Goal: Task Accomplishment & Management: Use online tool/utility

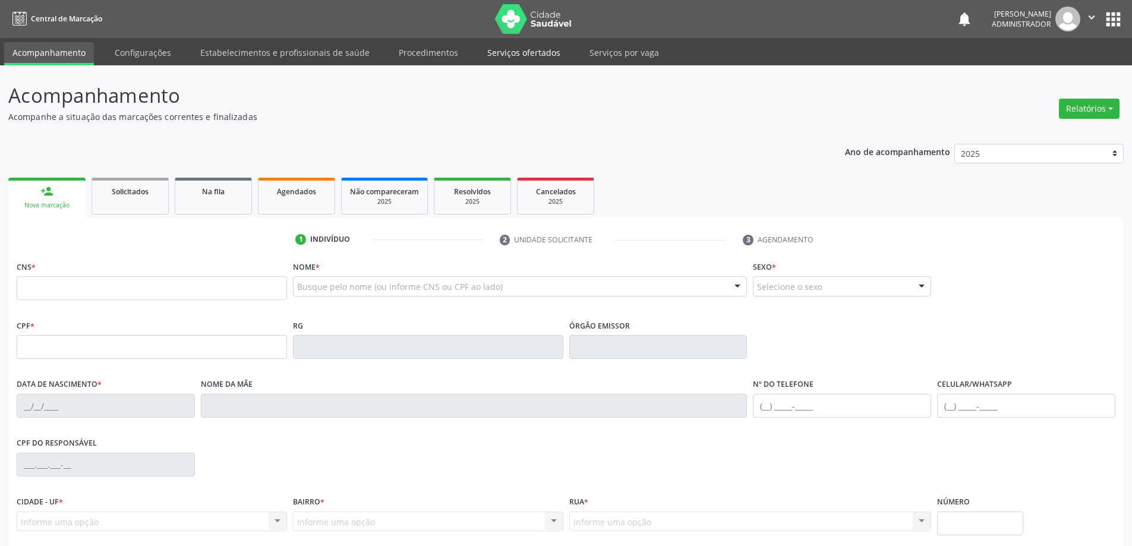
click at [490, 49] on link "Serviços ofertados" at bounding box center [524, 52] width 90 height 21
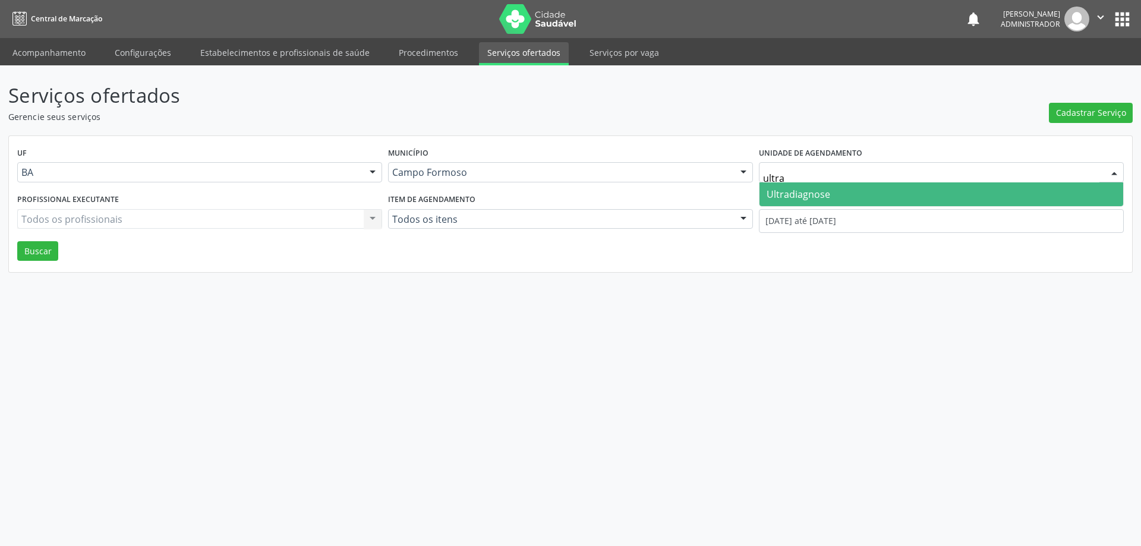
type input "ultrad"
click at [819, 194] on span "Ultradiagnose" at bounding box center [799, 194] width 64 height 13
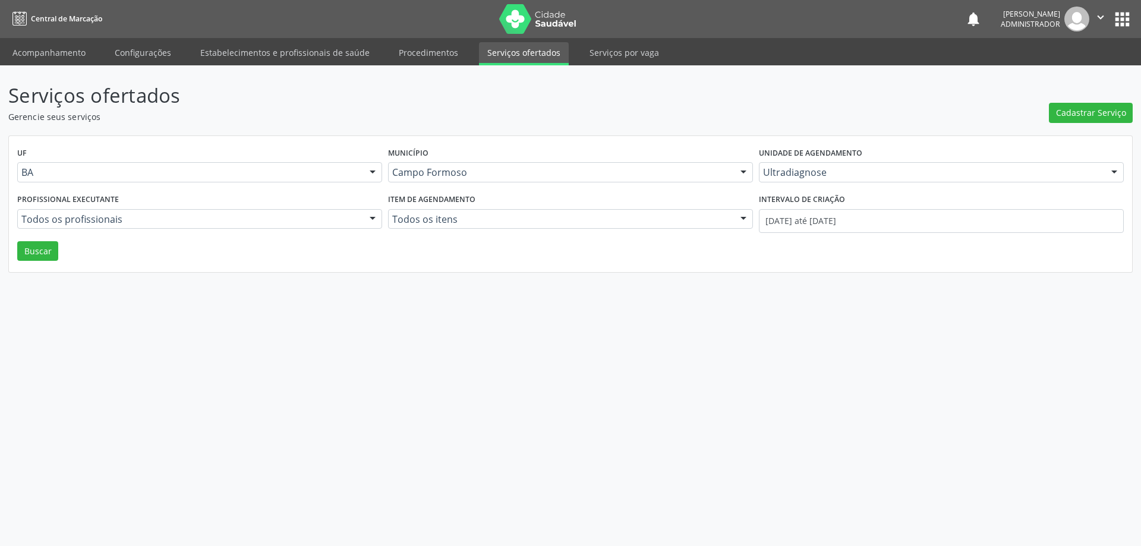
click at [370, 217] on div at bounding box center [373, 220] width 18 height 20
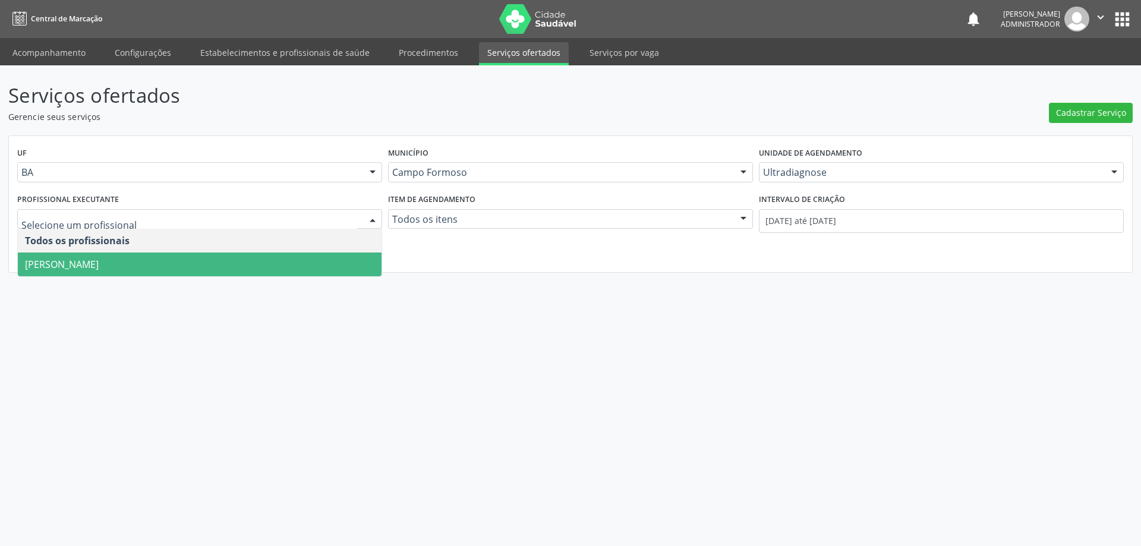
click at [338, 263] on span "[PERSON_NAME]" at bounding box center [200, 265] width 364 height 24
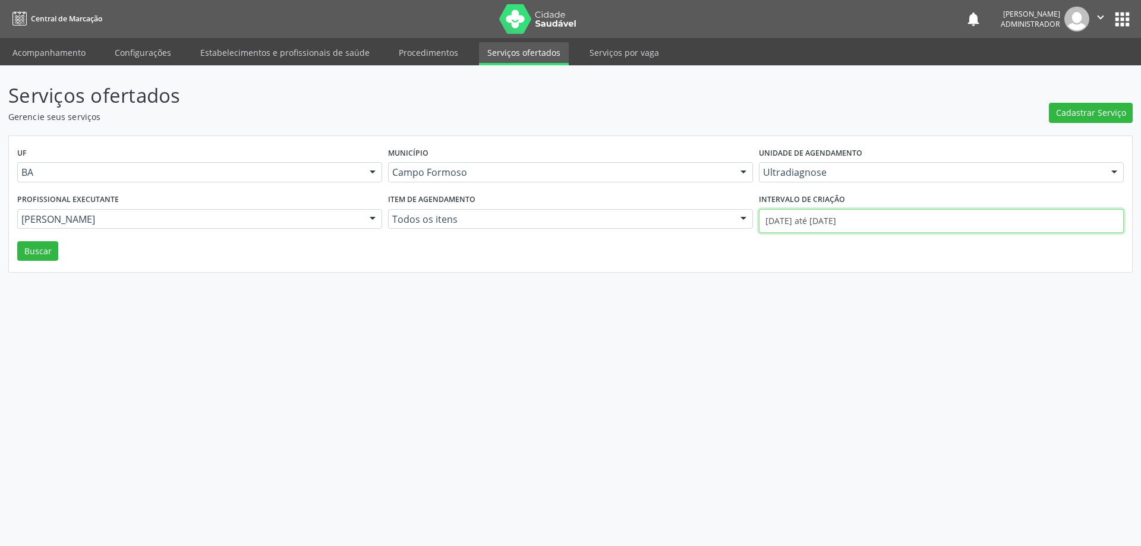
click at [765, 220] on input "01/08/2025 até 12/08/2025" at bounding box center [941, 221] width 365 height 24
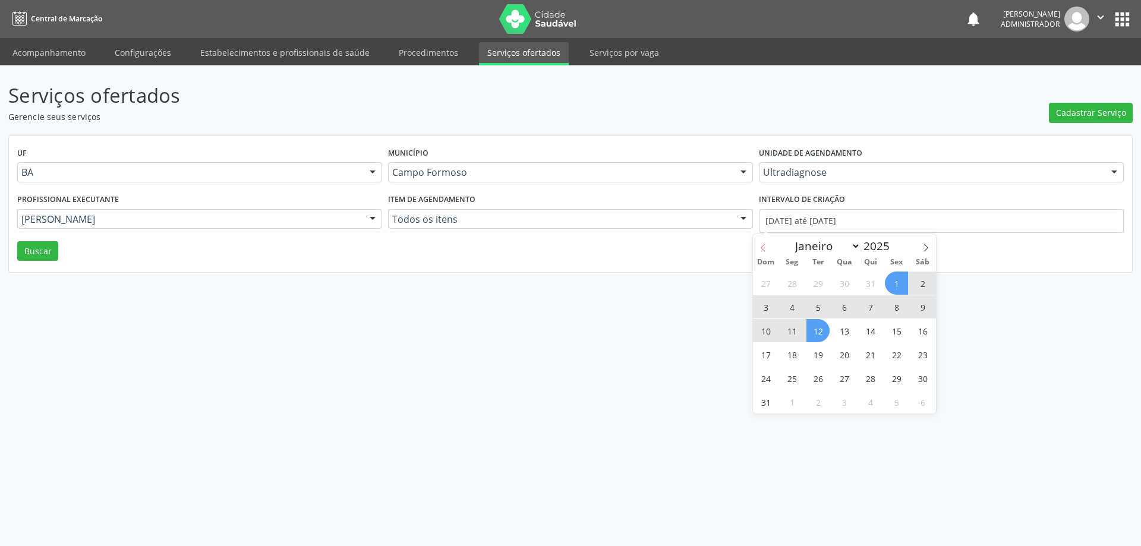
click at [761, 247] on icon at bounding box center [763, 248] width 8 height 8
select select "6"
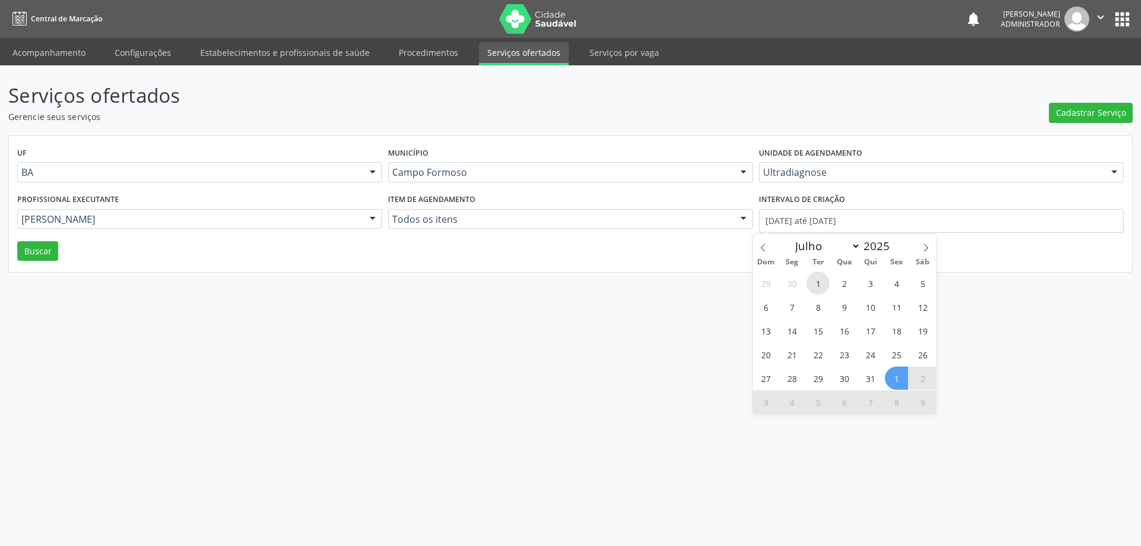
click at [817, 286] on span "1" at bounding box center [817, 283] width 23 height 23
type input "01/07/2025"
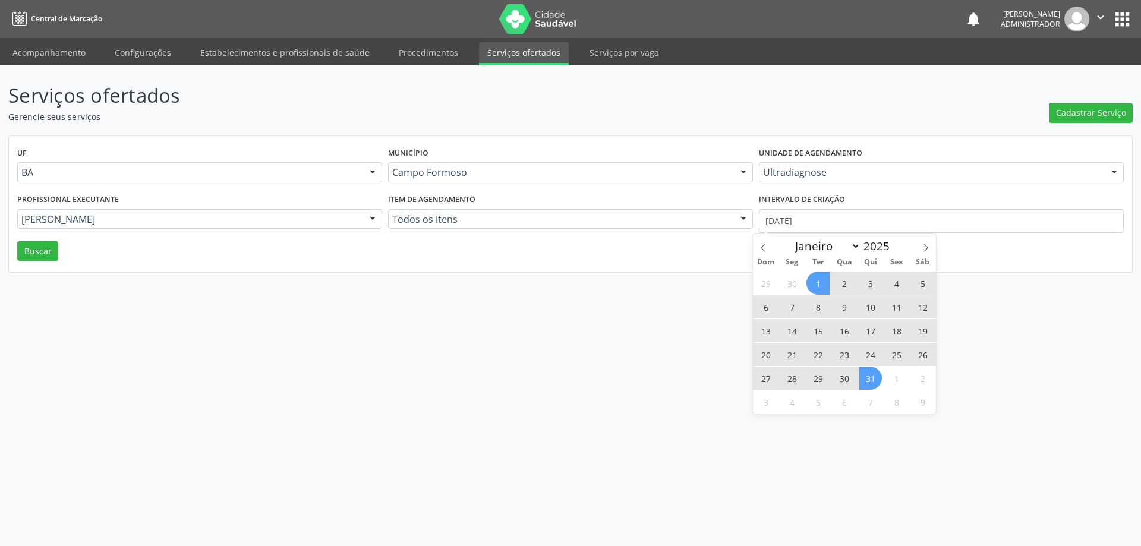
click at [873, 376] on span "31" at bounding box center [870, 378] width 23 height 23
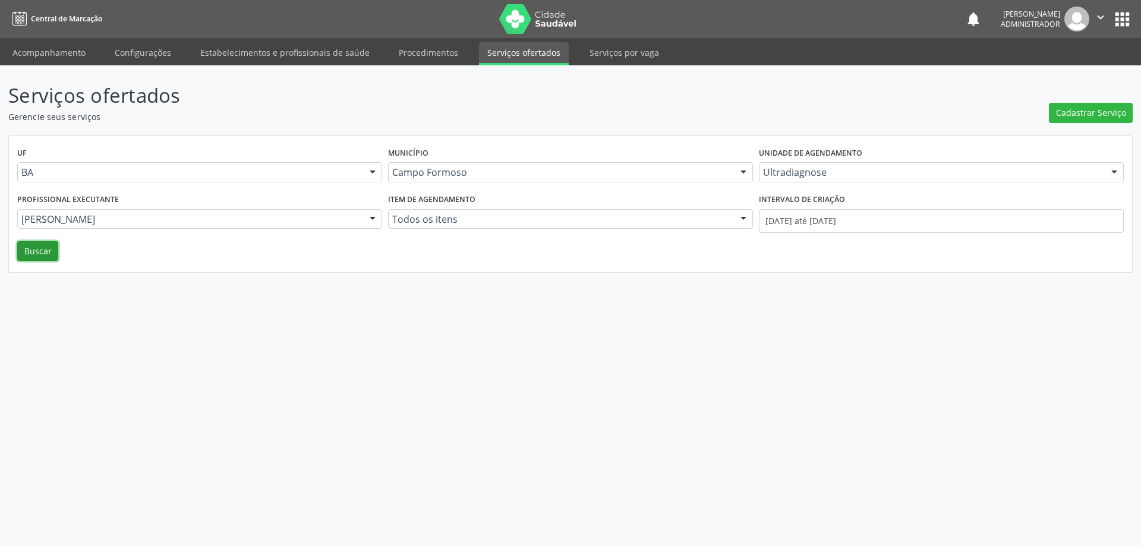
click at [30, 251] on button "Buscar" at bounding box center [37, 251] width 41 height 20
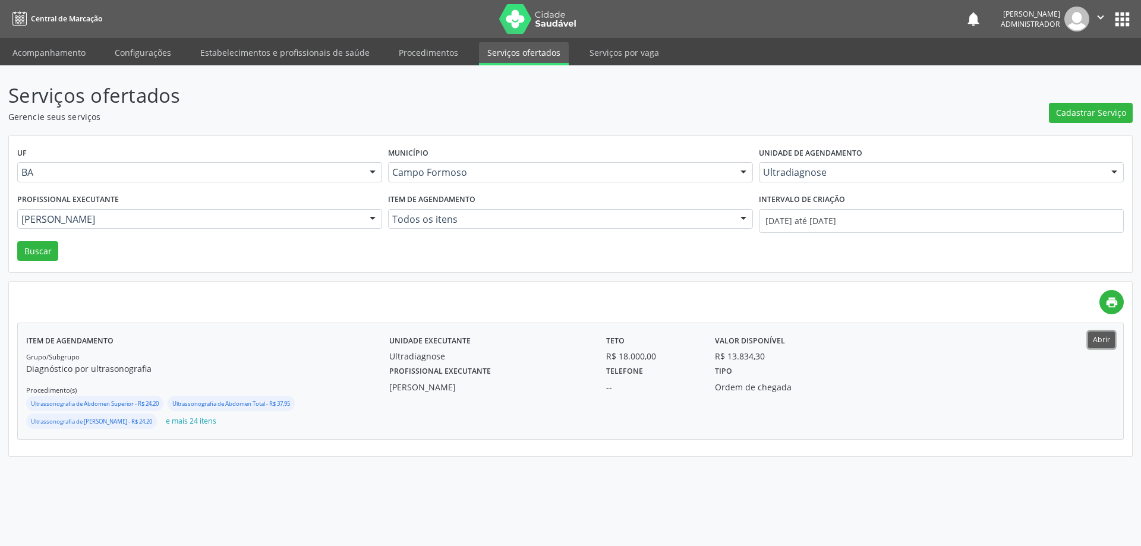
click at [1104, 340] on button "Abrir" at bounding box center [1101, 340] width 27 height 16
click at [1096, 17] on icon "" at bounding box center [1100, 17] width 13 height 13
click at [1062, 74] on link "Sair" at bounding box center [1070, 72] width 82 height 17
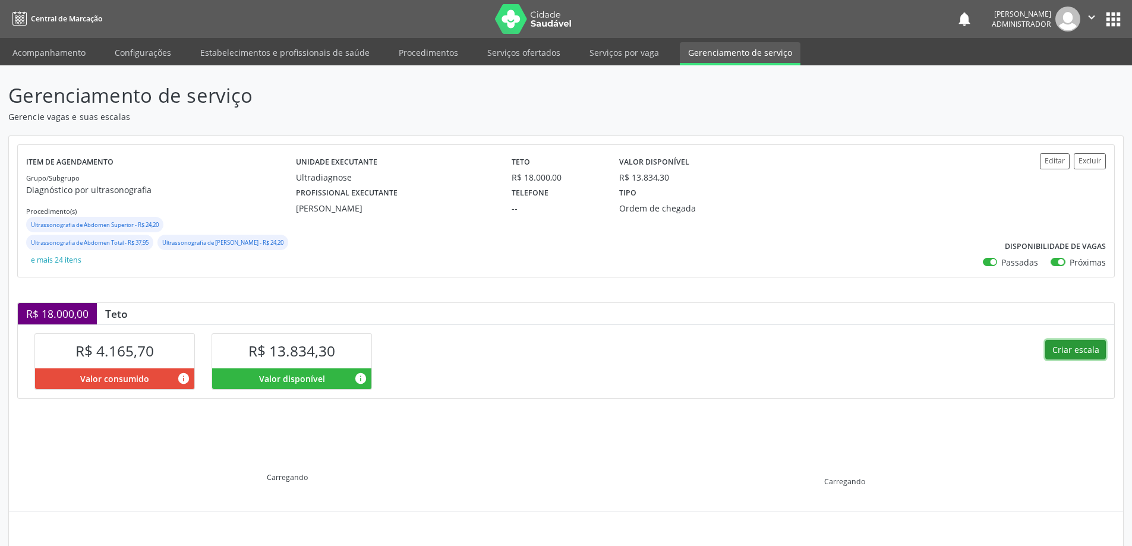
click at [1071, 352] on button "Criar escala" at bounding box center [1075, 350] width 61 height 20
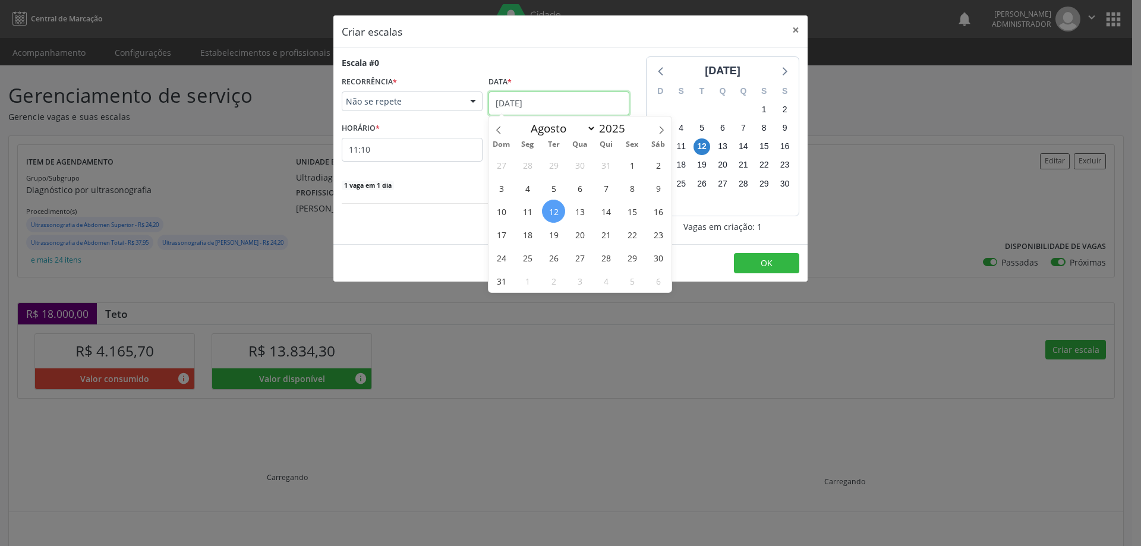
click at [518, 100] on input "[DATE]" at bounding box center [558, 104] width 141 height 24
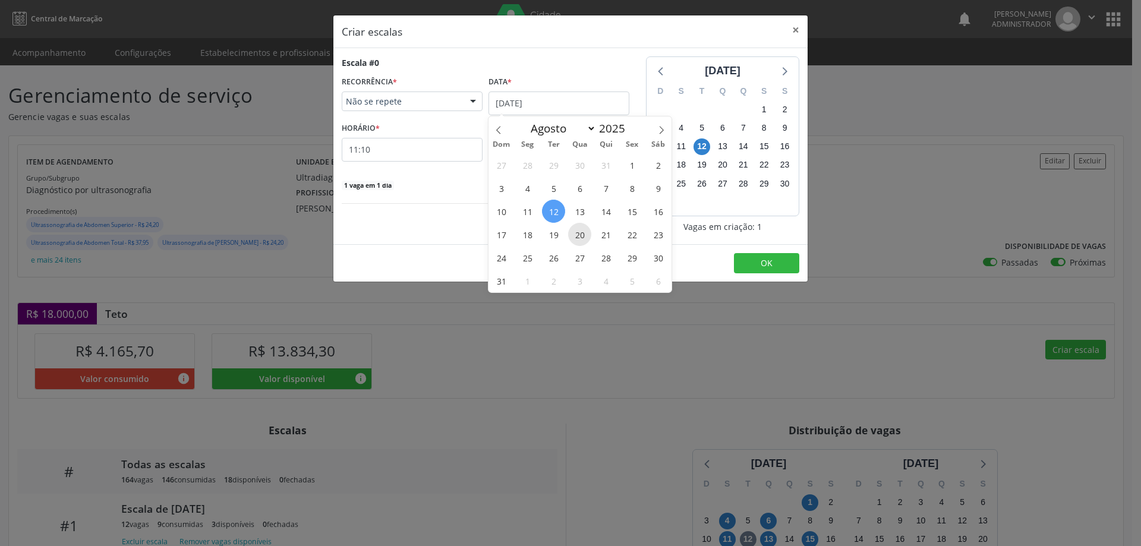
click at [577, 239] on span "20" at bounding box center [579, 234] width 23 height 23
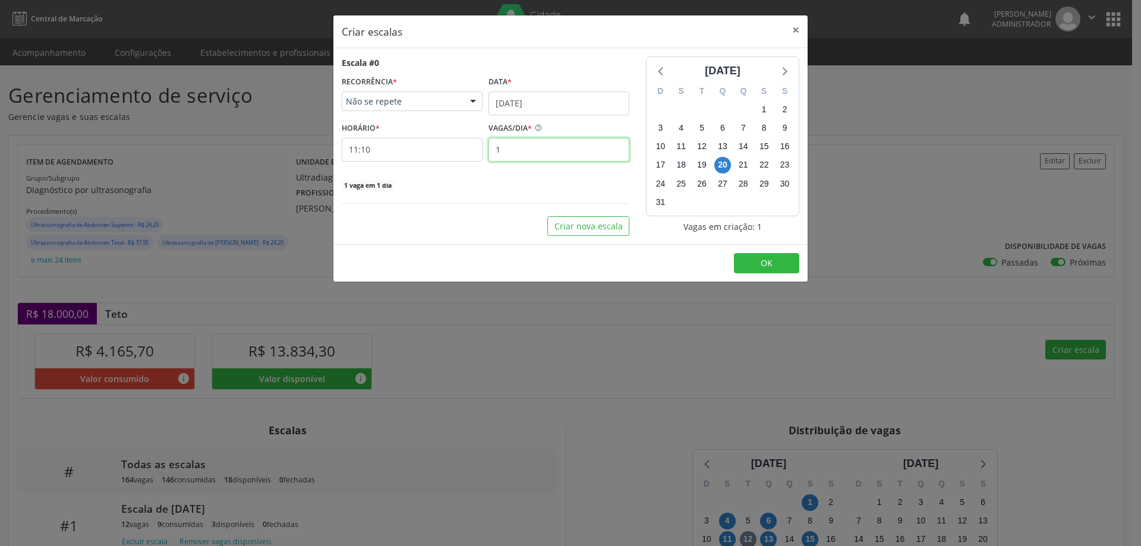
click at [511, 152] on input "1" at bounding box center [558, 150] width 141 height 24
type input "12"
click at [458, 156] on input "11:10" at bounding box center [412, 150] width 141 height 24
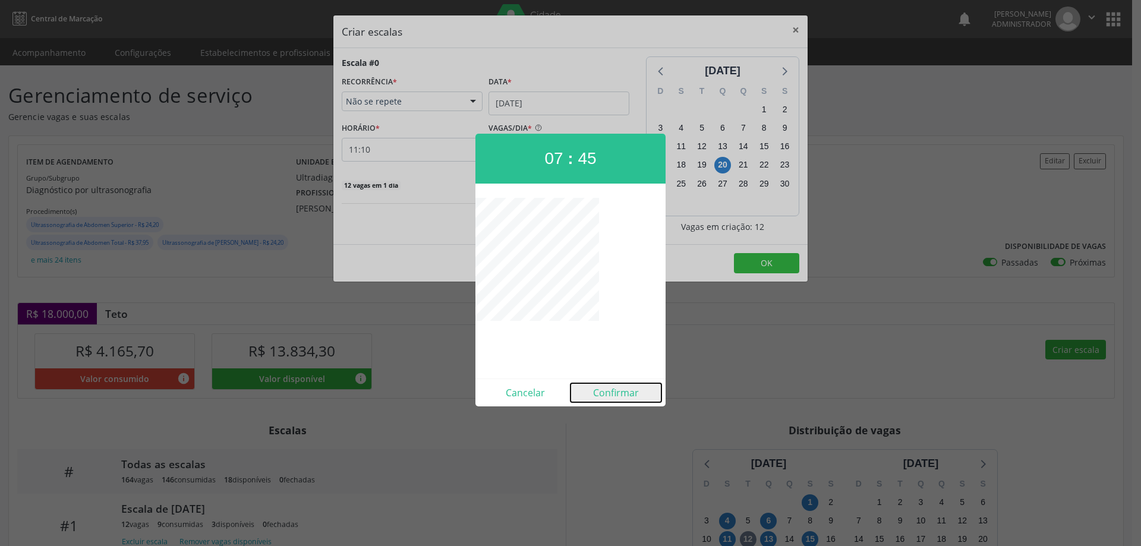
click at [618, 395] on button "Confirmar" at bounding box center [615, 392] width 91 height 19
type input "07:45"
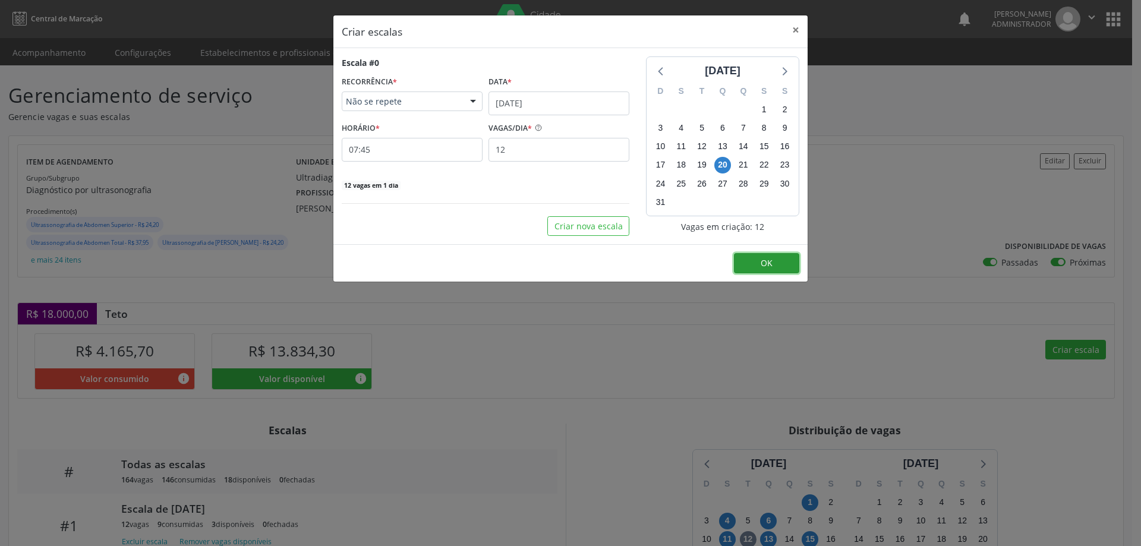
click at [759, 257] on button "OK" at bounding box center [766, 263] width 65 height 20
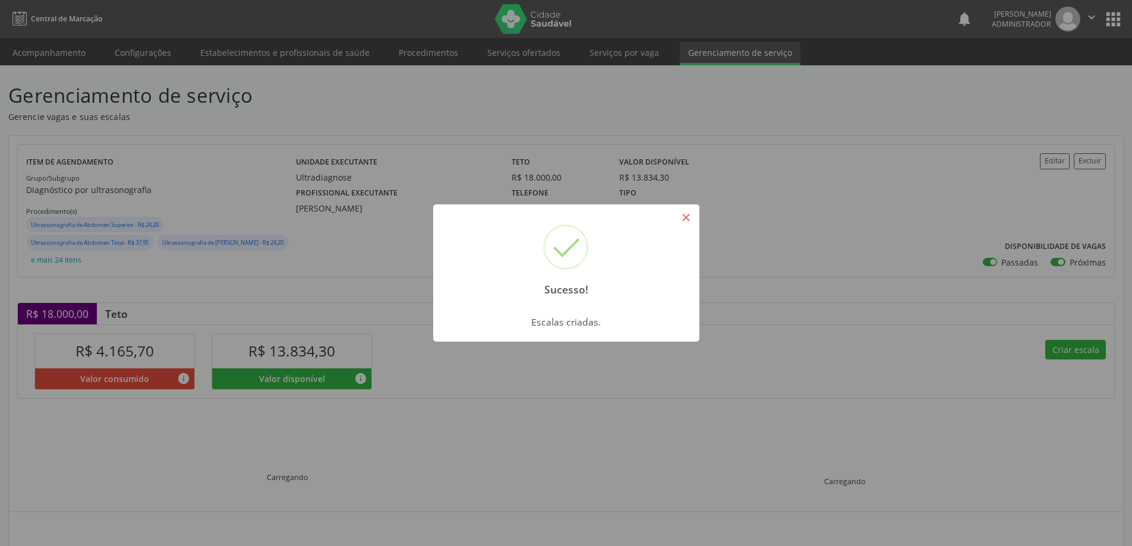
click at [692, 217] on button "×" at bounding box center [686, 217] width 20 height 20
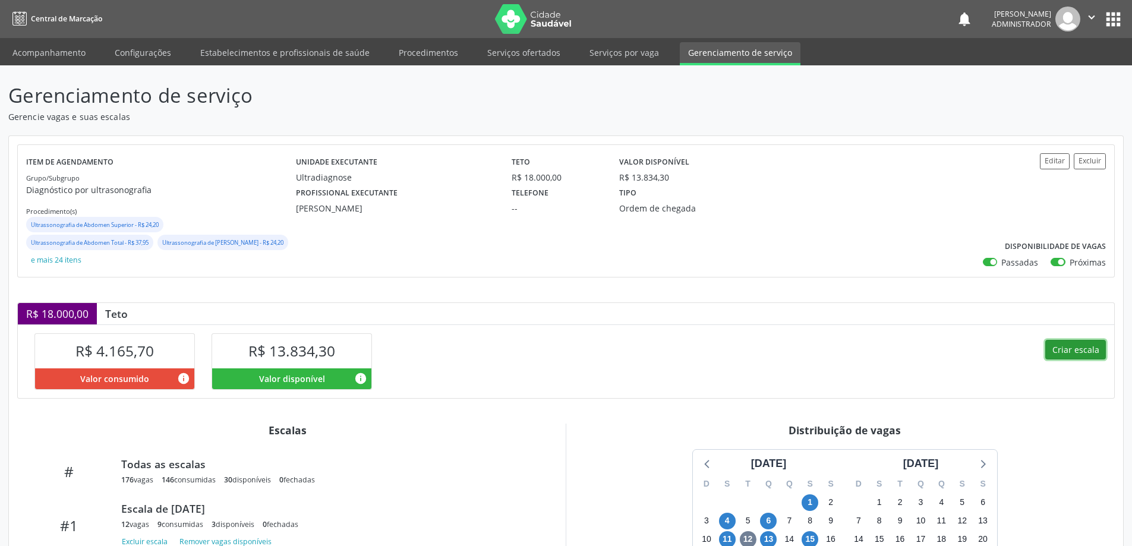
click at [1084, 347] on button "Criar escala" at bounding box center [1075, 350] width 61 height 20
select select "7"
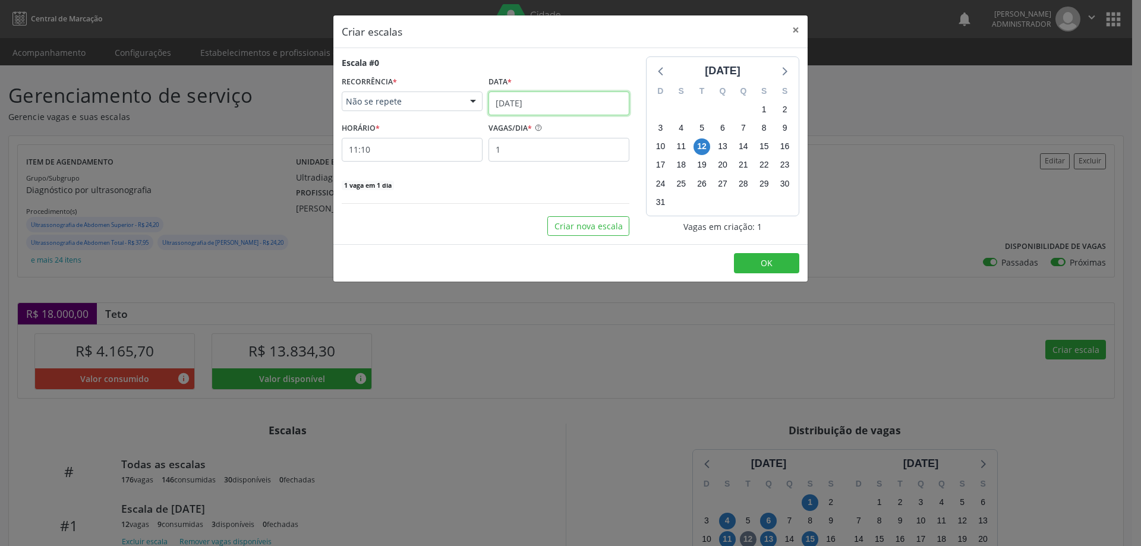
click at [527, 102] on input "[DATE]" at bounding box center [558, 104] width 141 height 24
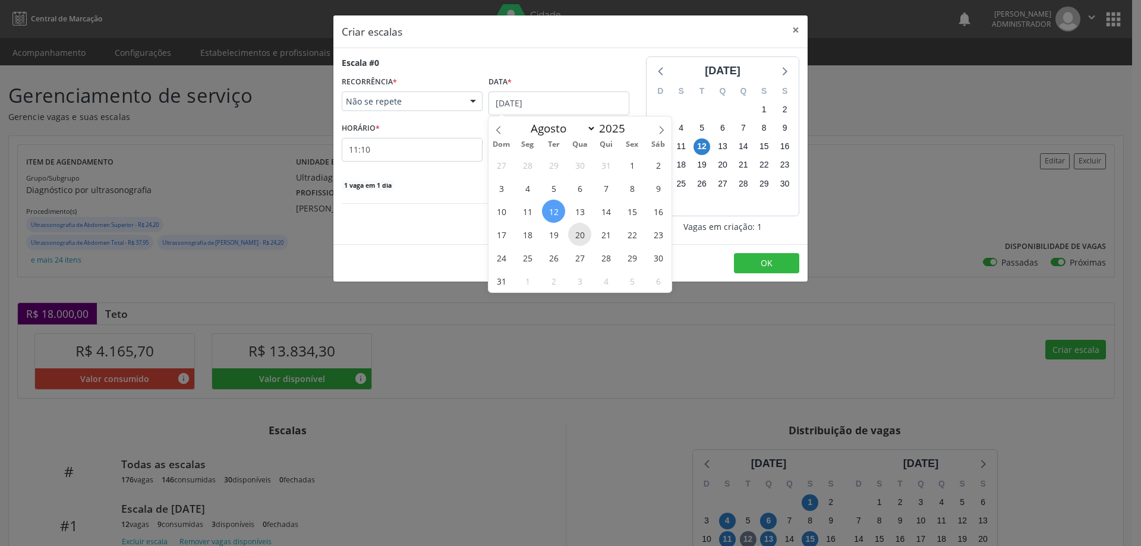
click at [579, 234] on span "20" at bounding box center [579, 234] width 23 height 23
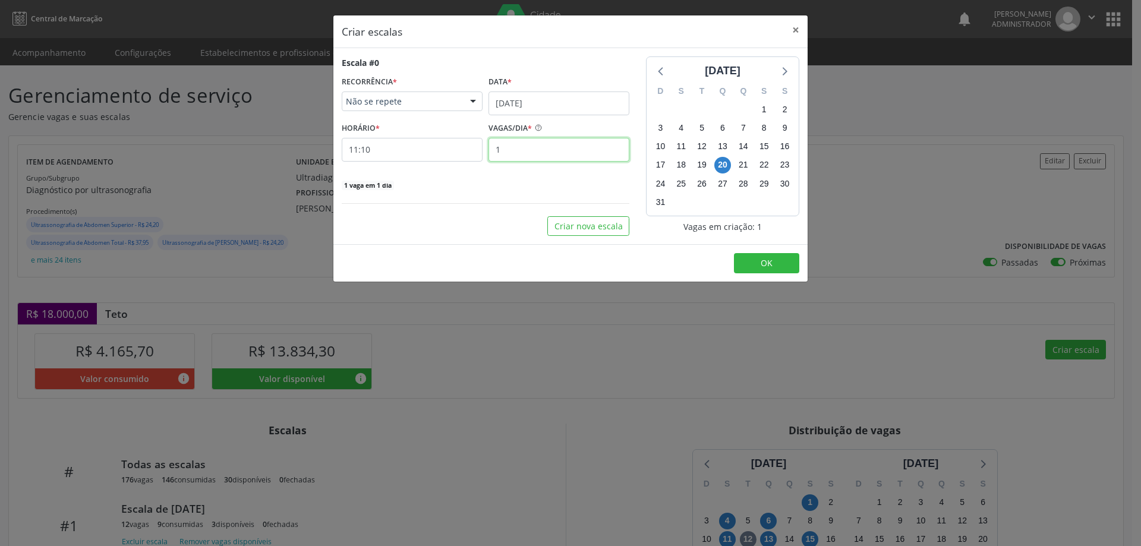
click at [525, 150] on input "1" at bounding box center [558, 150] width 141 height 24
type input "16"
click at [407, 149] on input "11:10" at bounding box center [412, 150] width 141 height 24
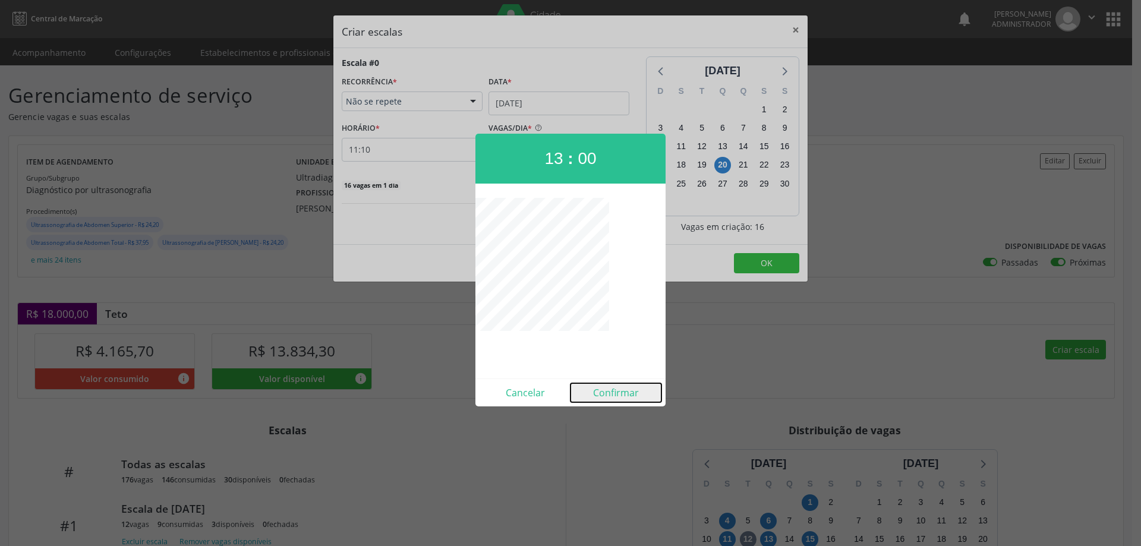
click at [616, 390] on button "Confirmar" at bounding box center [615, 392] width 91 height 19
type input "13:00"
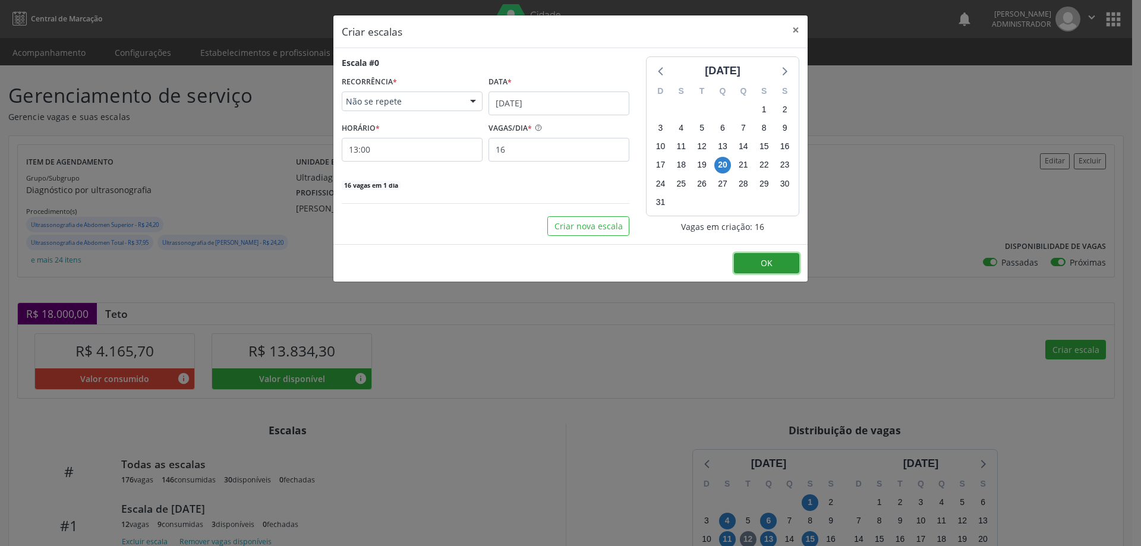
click at [760, 262] on button "OK" at bounding box center [766, 263] width 65 height 20
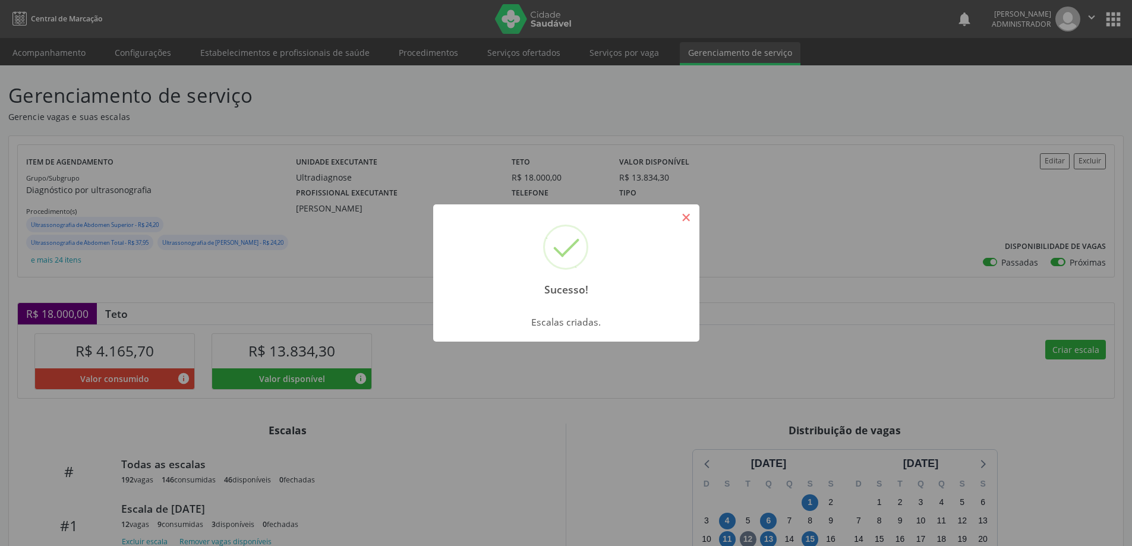
click at [690, 224] on button "×" at bounding box center [686, 217] width 20 height 20
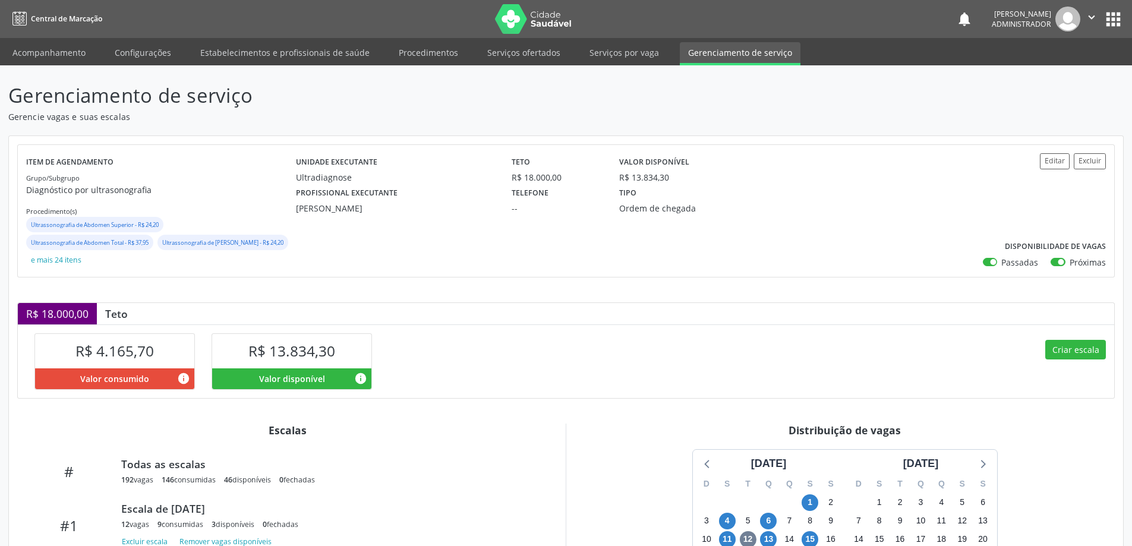
click at [1093, 17] on icon "" at bounding box center [1091, 17] width 13 height 13
drag, startPoint x: 1049, startPoint y: 78, endPoint x: 1038, endPoint y: 74, distance: 12.0
click at [1049, 78] on link "Sair" at bounding box center [1061, 72] width 82 height 17
